Goal: Find specific page/section: Find specific page/section

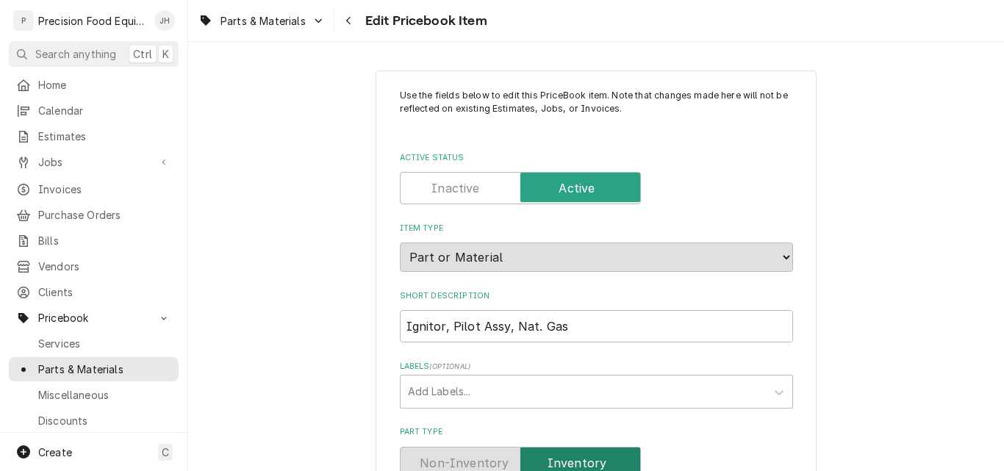
scroll to position [588, 0]
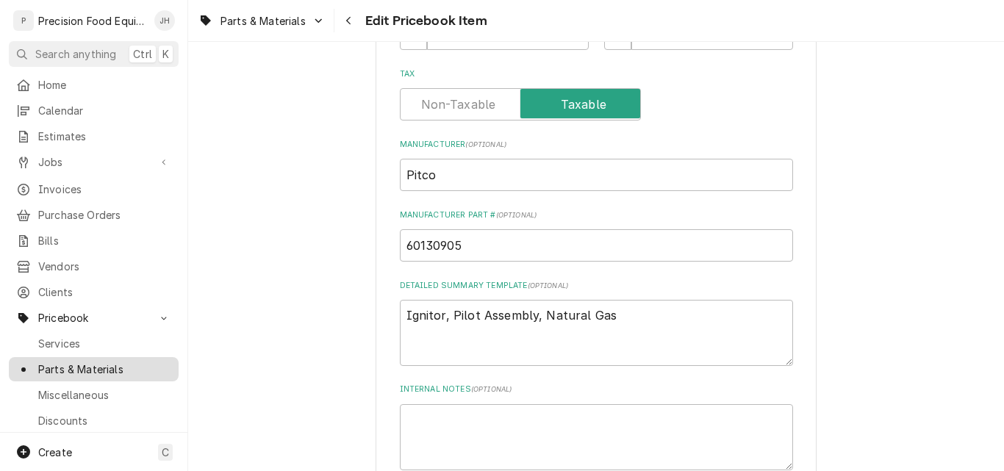
click at [88, 361] on span "Parts & Materials" at bounding box center [104, 368] width 133 height 15
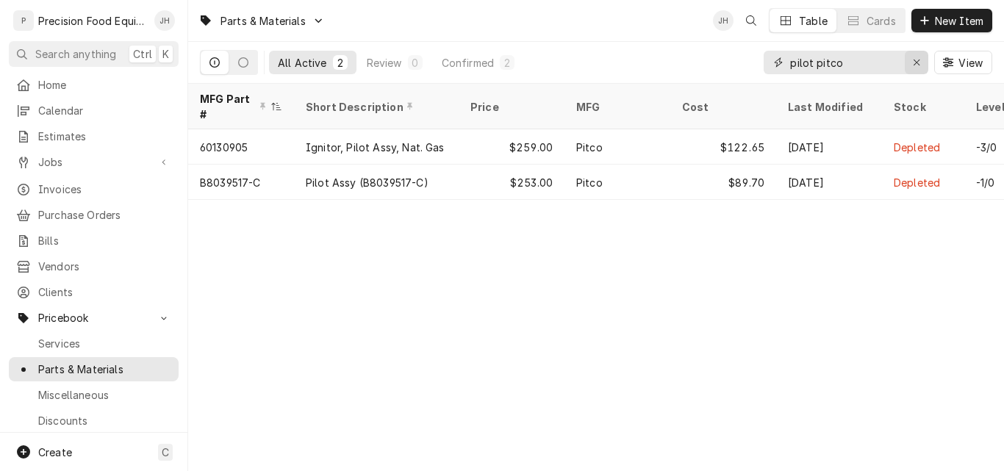
click at [916, 65] on icon "Erase input" at bounding box center [916, 62] width 8 height 10
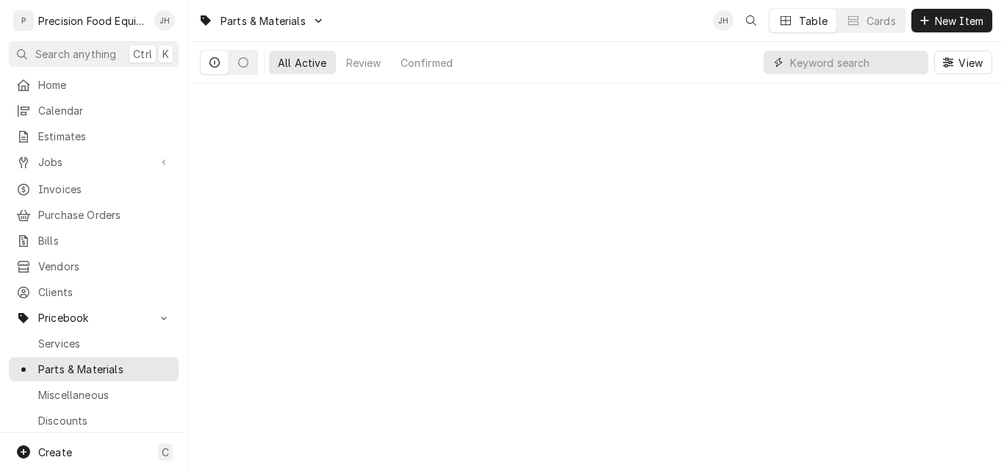
click at [828, 64] on input "Dynamic Content Wrapper" at bounding box center [855, 63] width 131 height 24
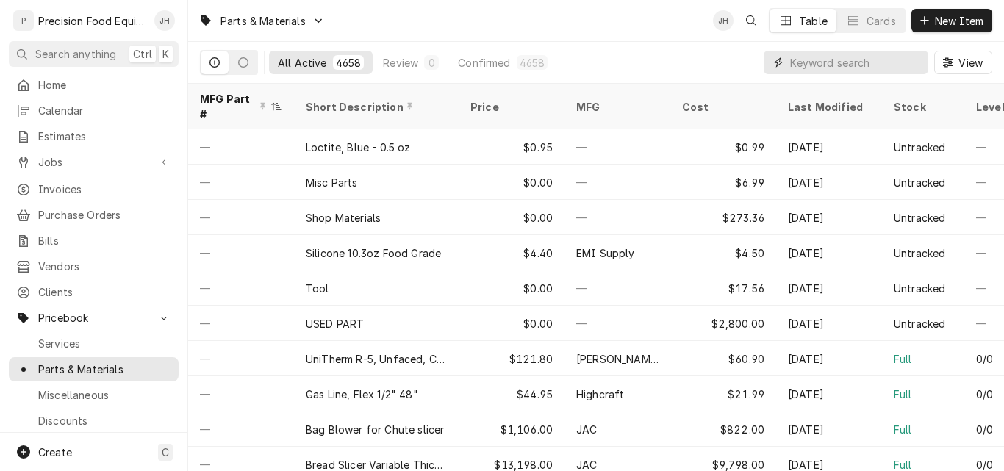
click at [800, 64] on input "Dynamic Content Wrapper" at bounding box center [855, 63] width 131 height 24
type input "d"
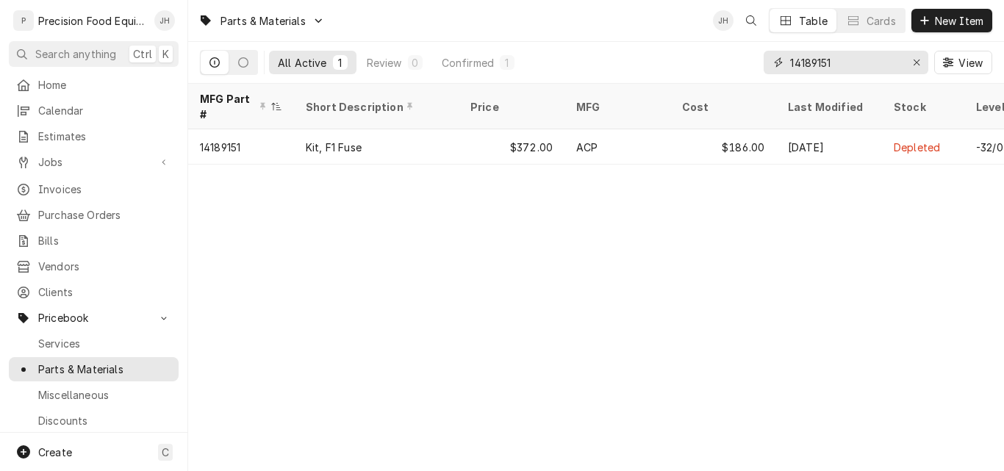
drag, startPoint x: 868, startPoint y: 56, endPoint x: 721, endPoint y: 76, distance: 149.0
click at [728, 74] on div "All Active 1 Review 0 Confirmed 1 14189151 View" at bounding box center [596, 62] width 792 height 41
click at [849, 62] on input "59204719" at bounding box center [845, 63] width 110 height 24
drag, startPoint x: 849, startPoint y: 62, endPoint x: 790, endPoint y: 60, distance: 58.1
click at [790, 60] on input "59204719" at bounding box center [845, 63] width 110 height 24
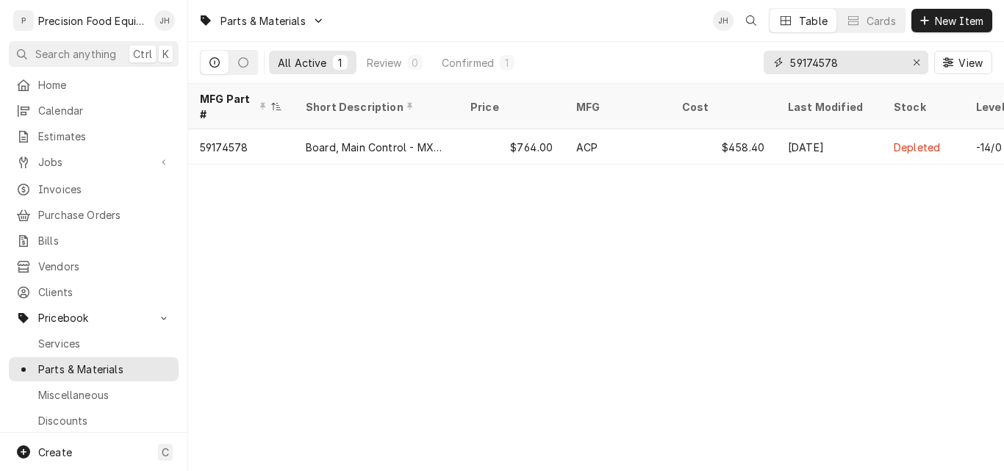
type input "59174578"
click at [66, 162] on span "Jobs" at bounding box center [93, 161] width 111 height 15
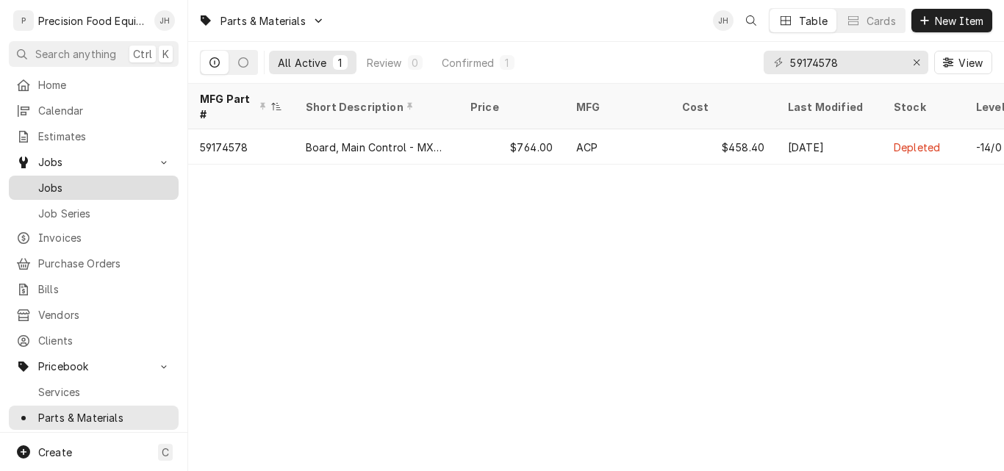
click at [68, 180] on span "Jobs" at bounding box center [104, 187] width 133 height 15
